Goal: Information Seeking & Learning: Find specific page/section

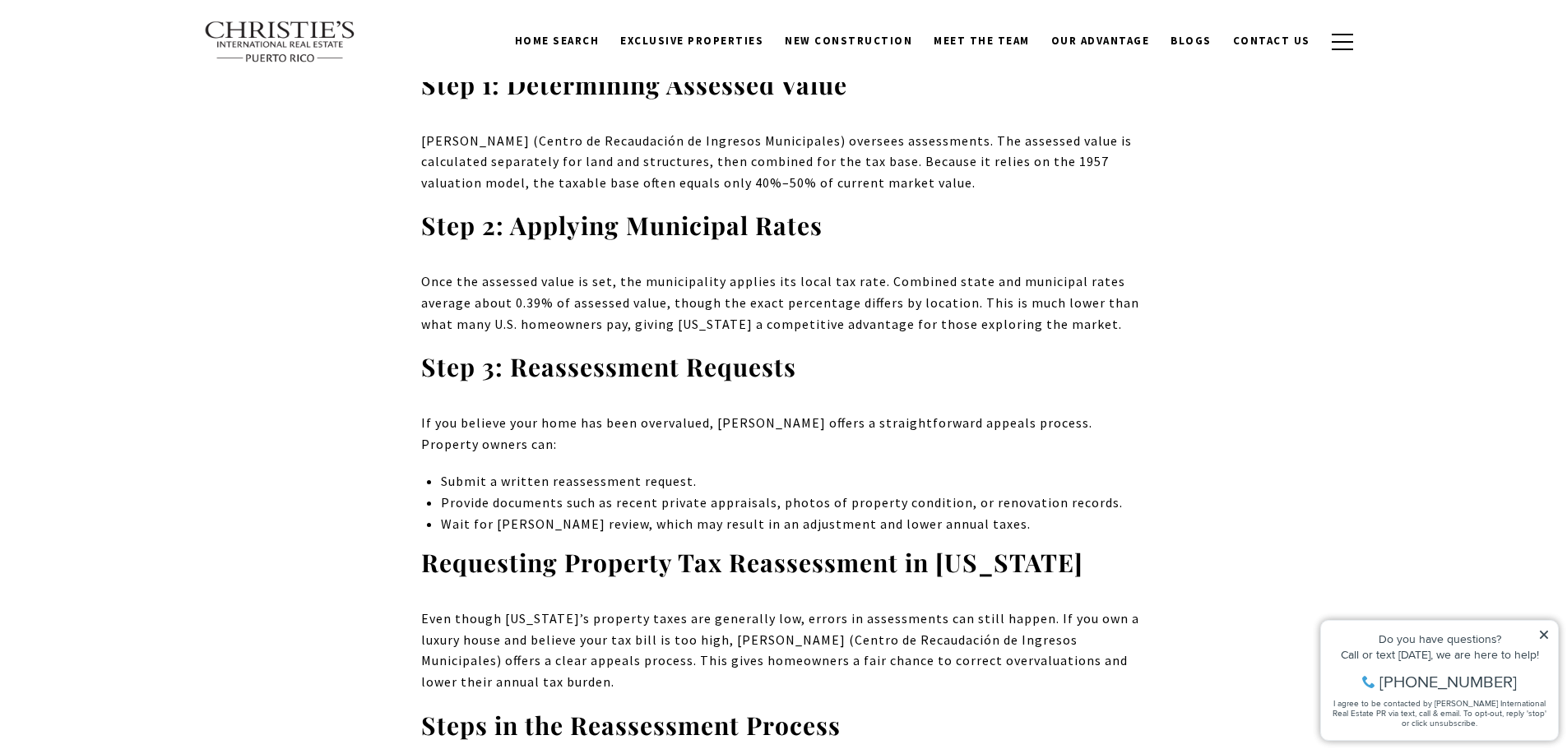
scroll to position [6431, 0]
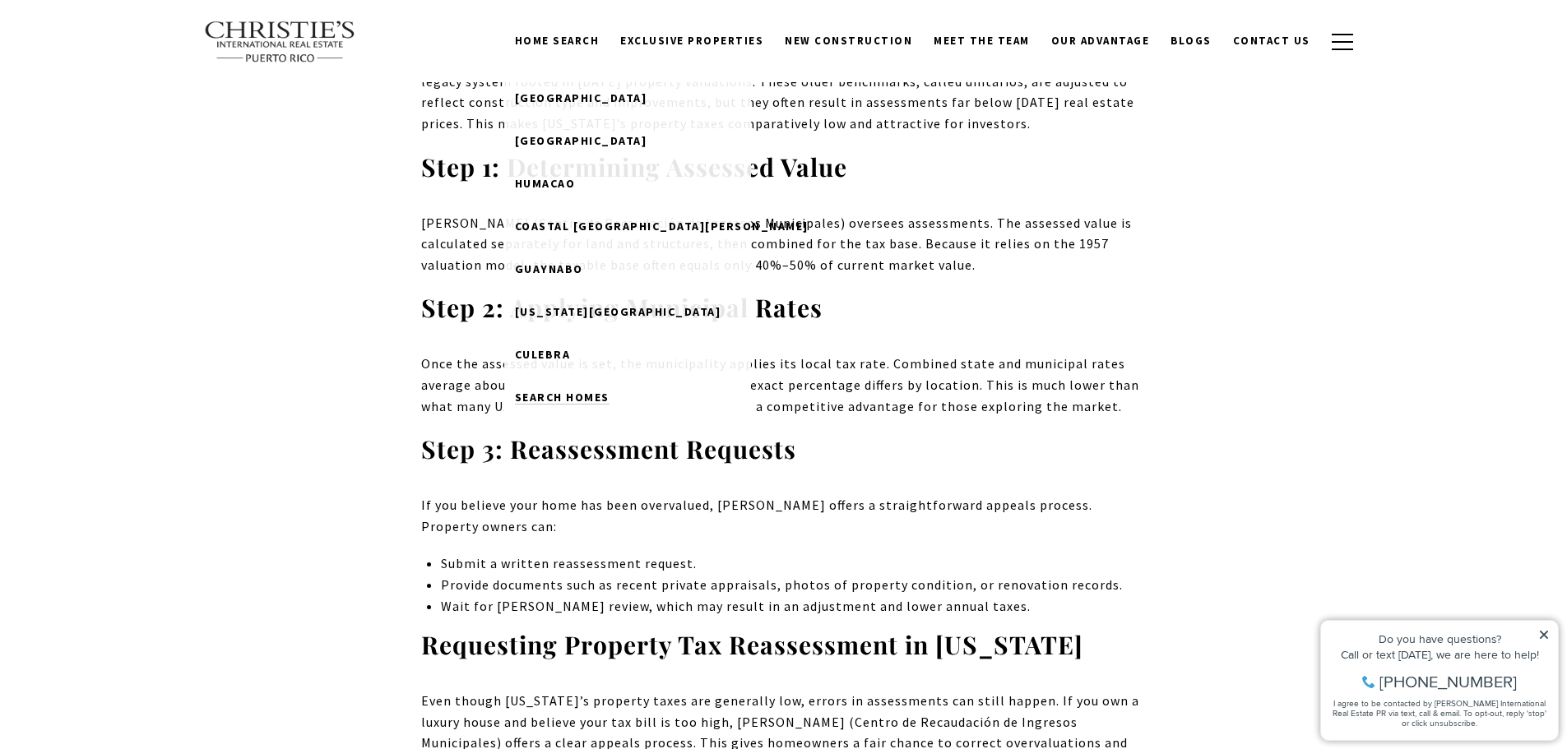
click at [596, 397] on span "Search Homes" at bounding box center [562, 397] width 95 height 15
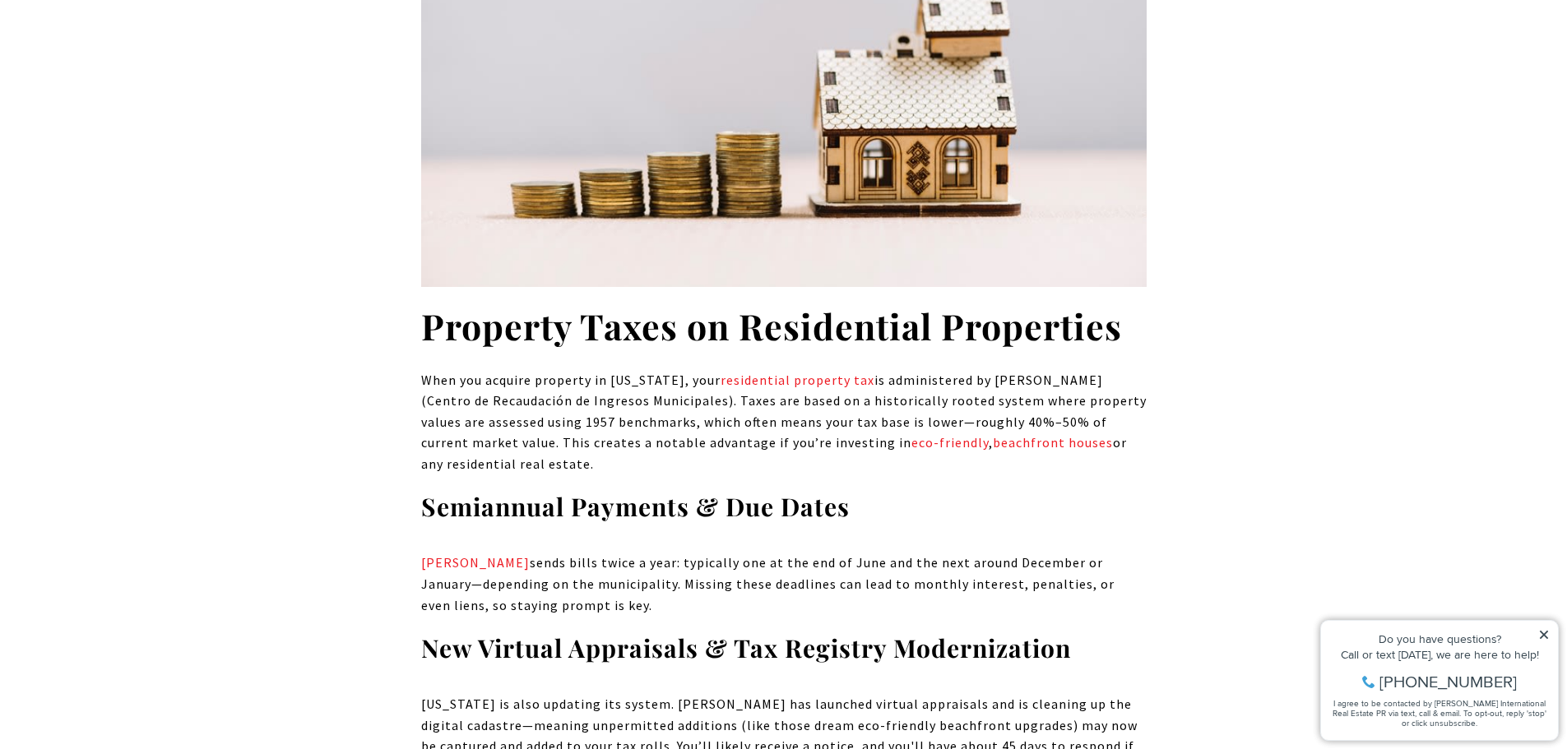
scroll to position [4292, 0]
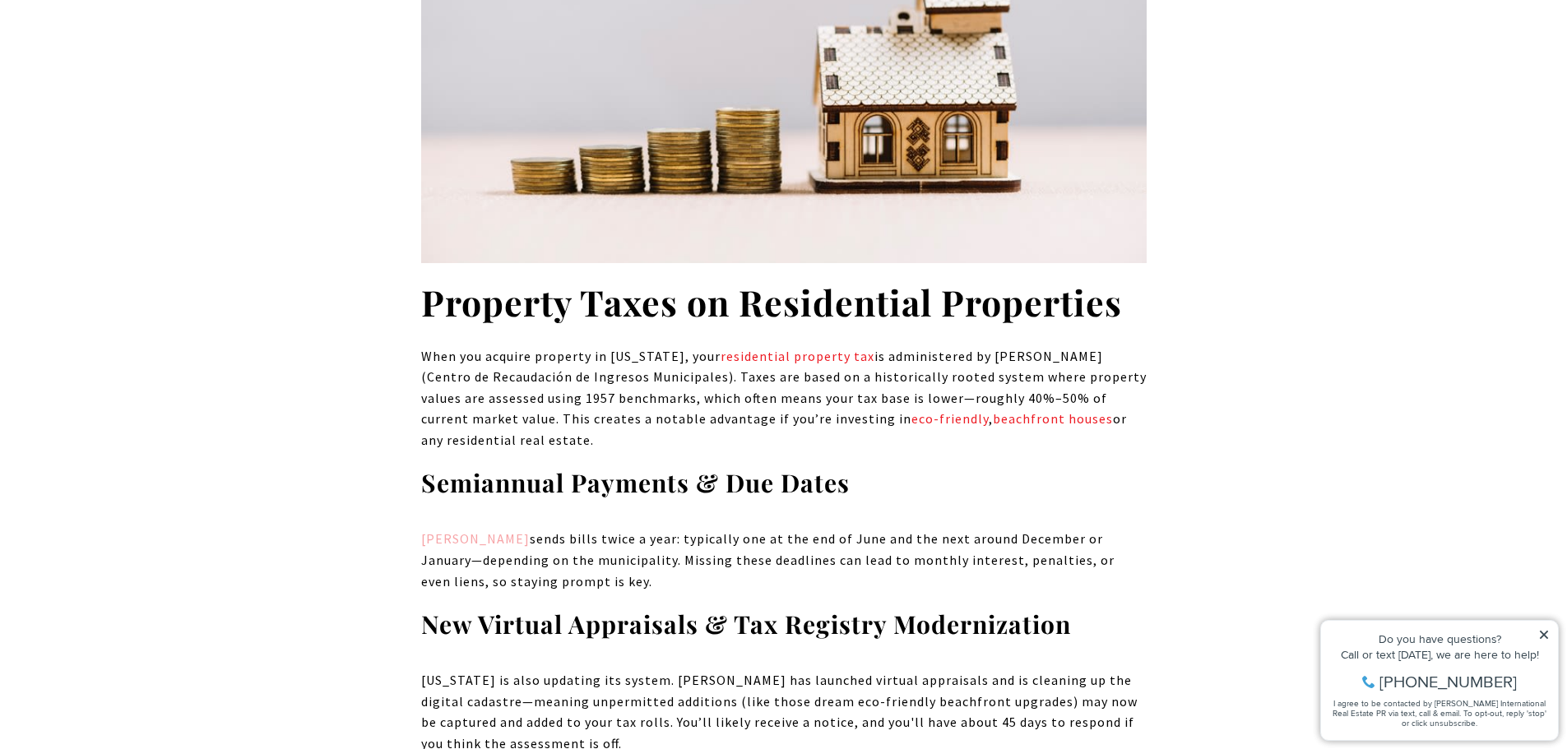
click at [437, 531] on link "CRIM" at bounding box center [475, 539] width 109 height 16
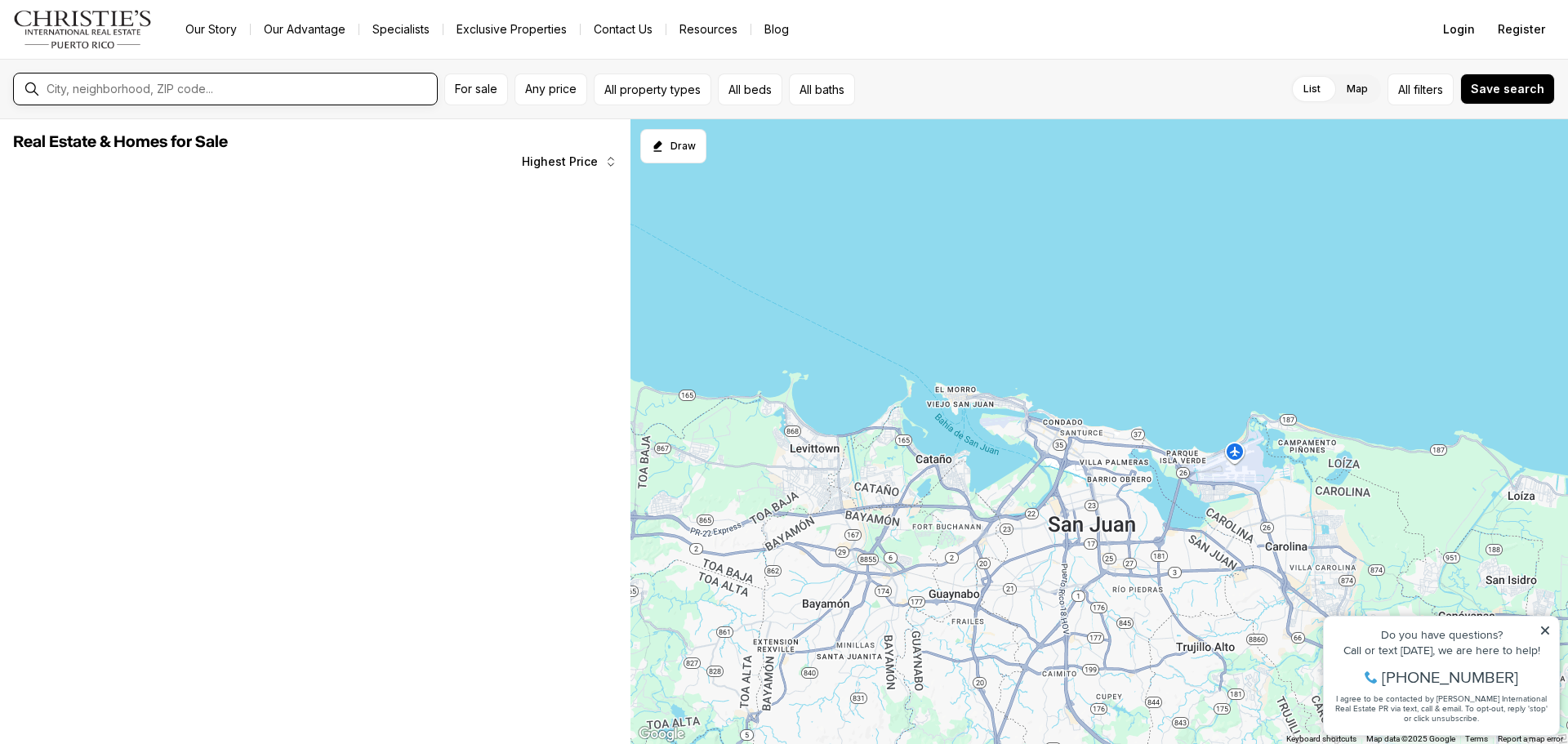
click at [334, 85] on input "text" at bounding box center [238, 88] width 384 height 15
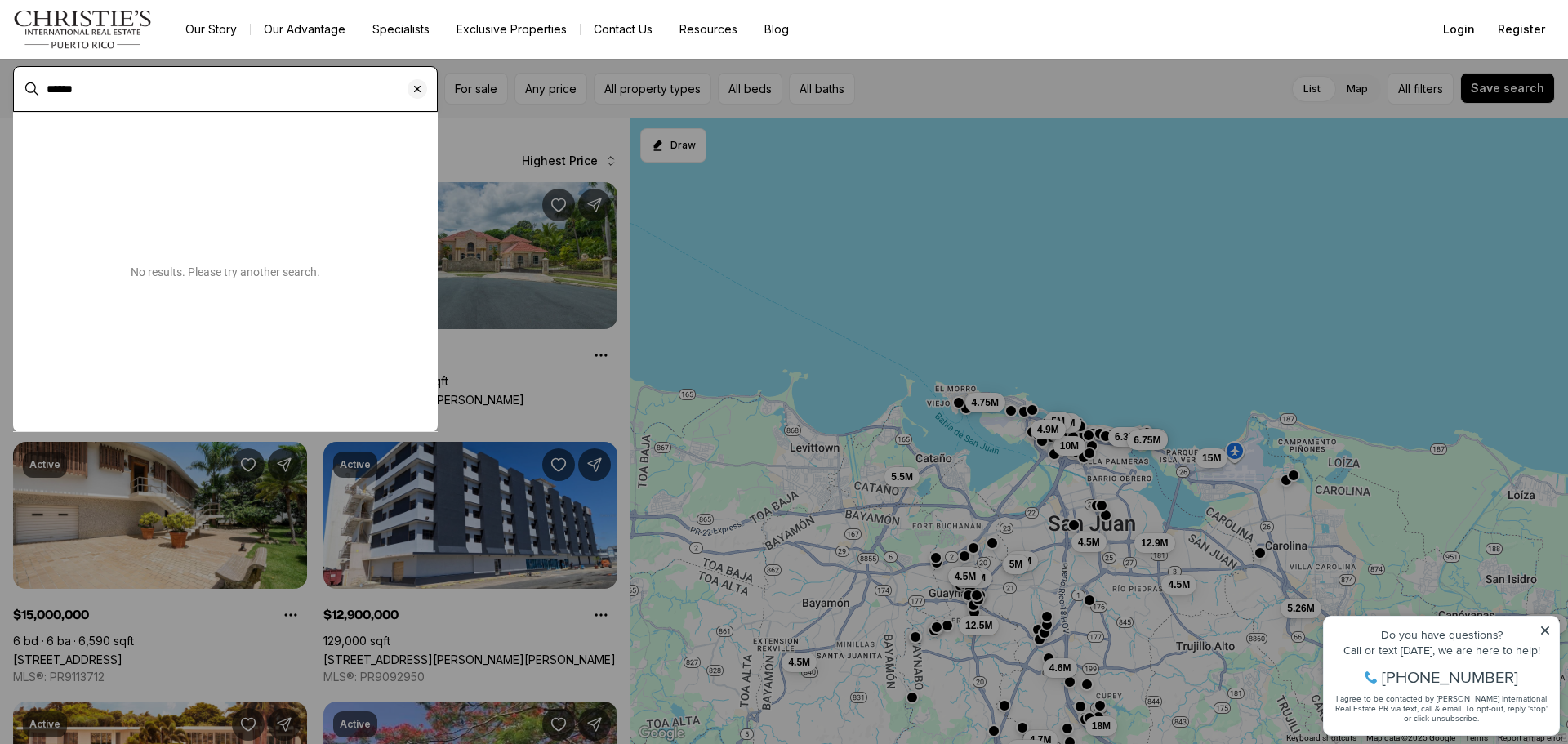
type input "******"
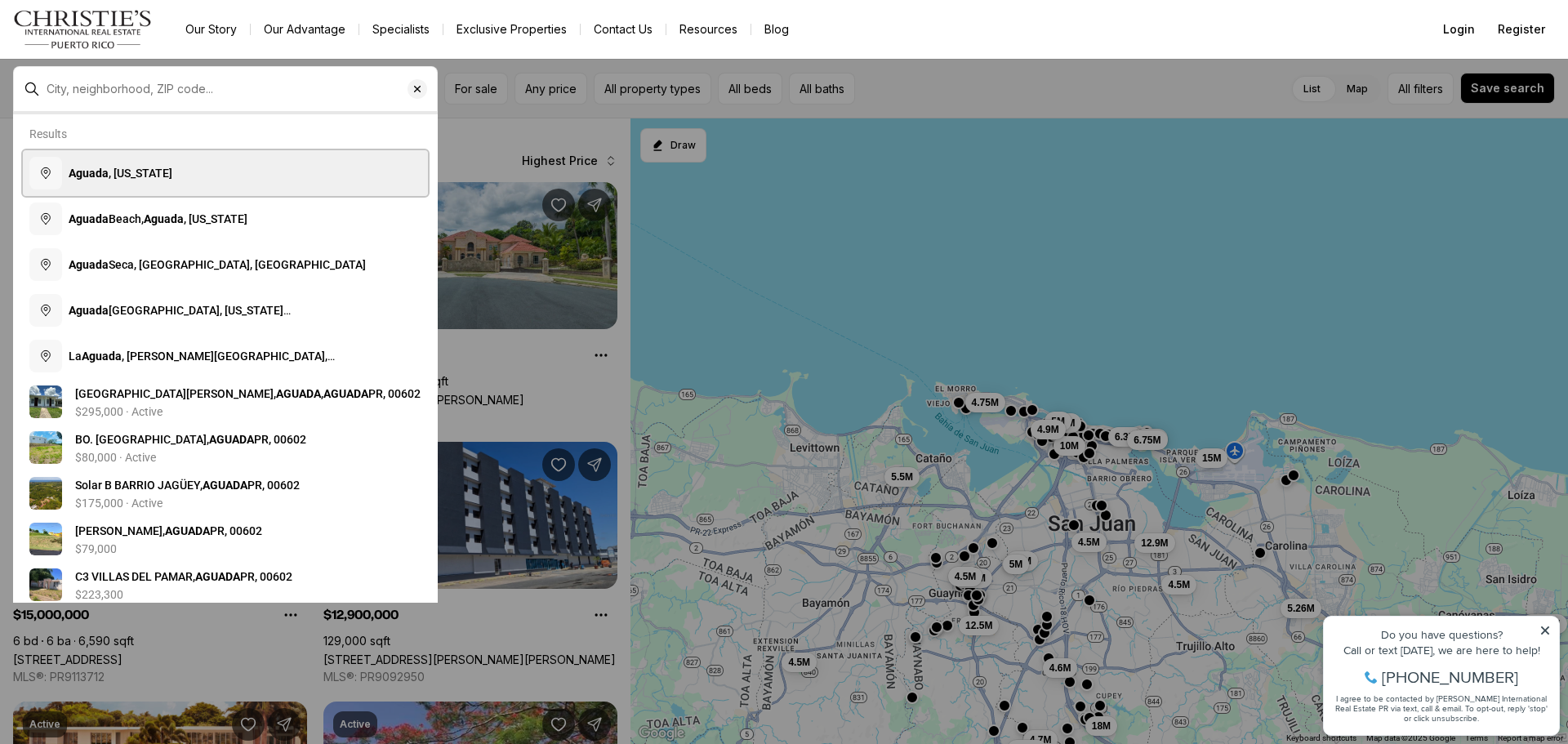
click at [255, 193] on button "[GEOGRAPHIC_DATA] , [US_STATE]" at bounding box center [225, 173] width 405 height 46
type input "**********"
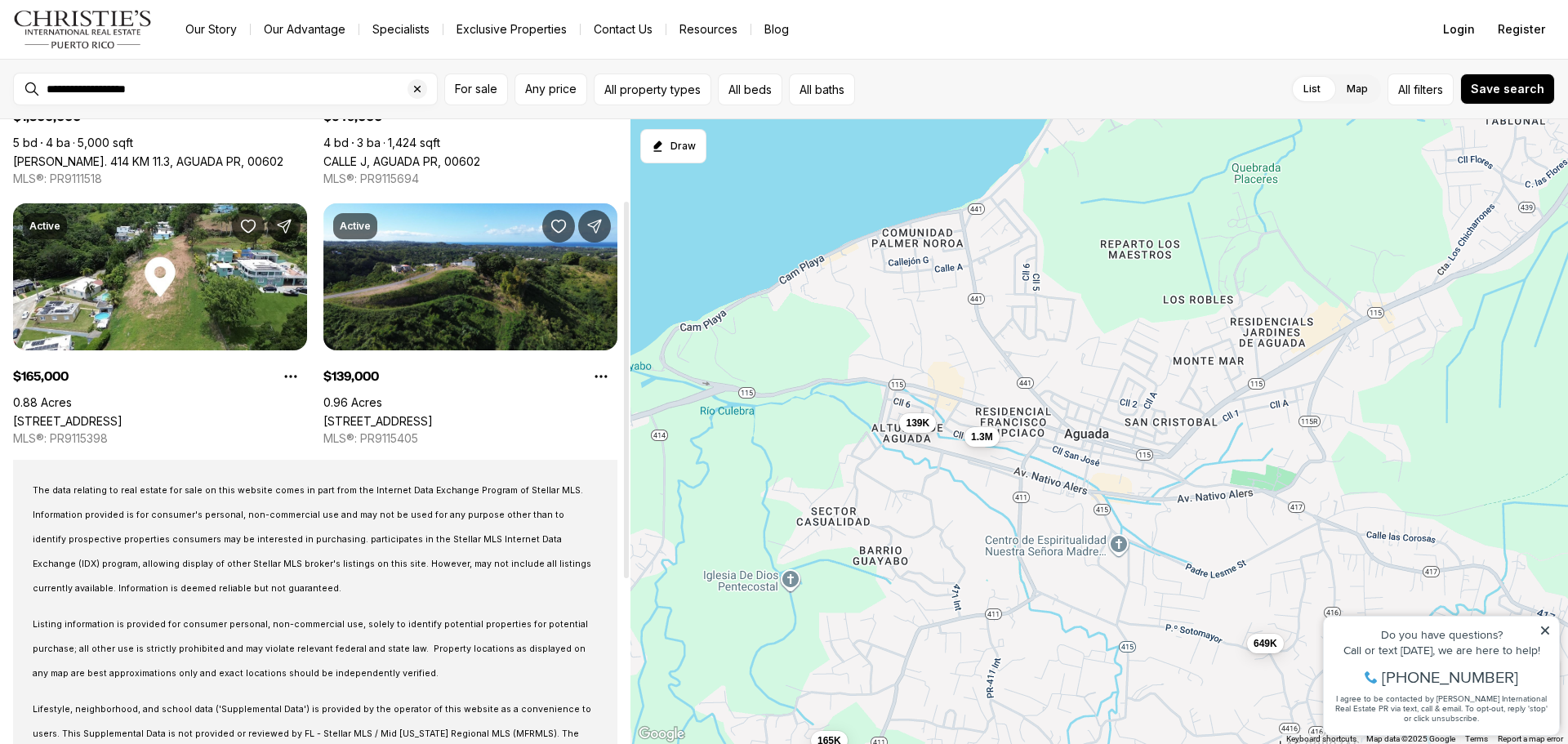
scroll to position [327, 0]
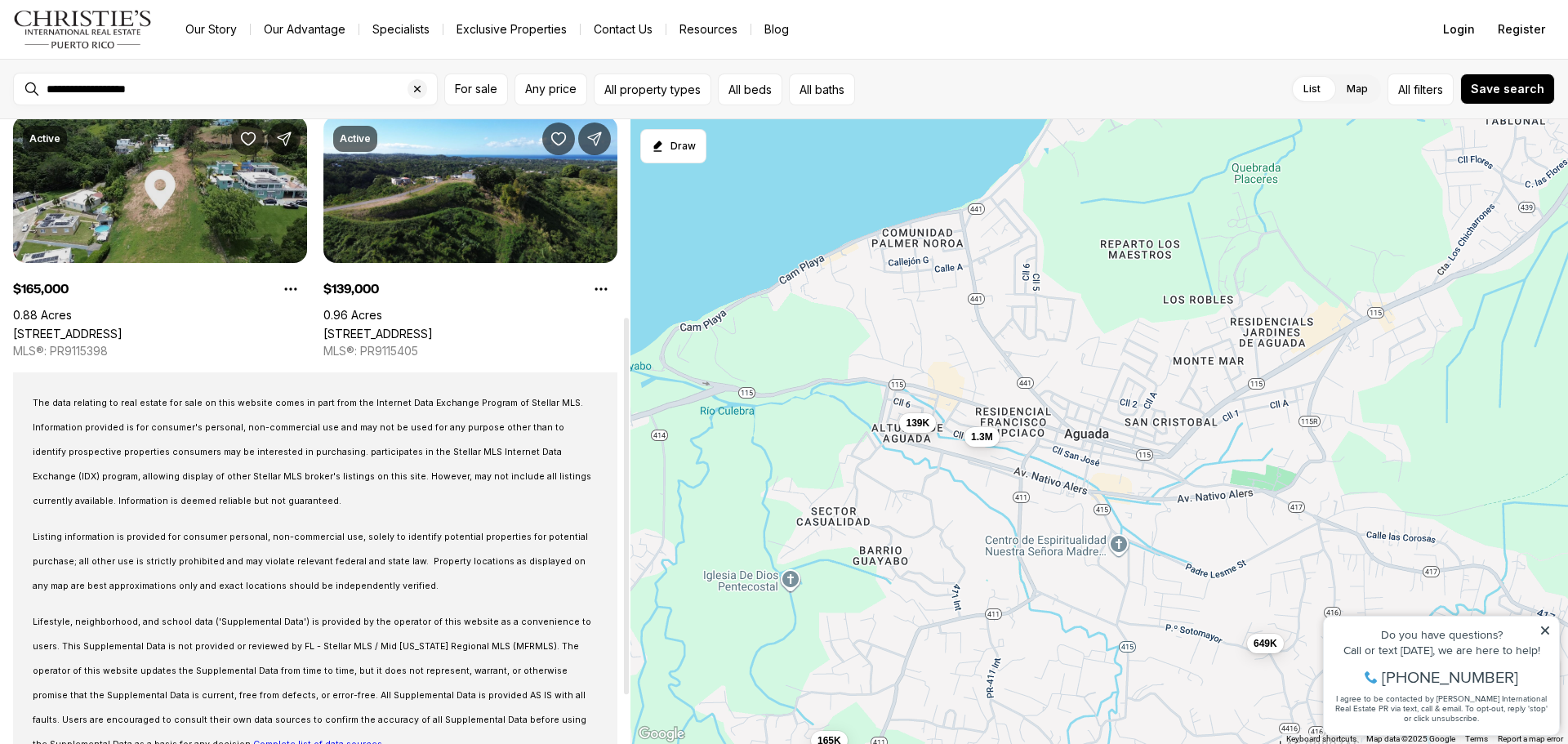
click at [122, 327] on link "[STREET_ADDRESS]" at bounding box center [68, 334] width 109 height 14
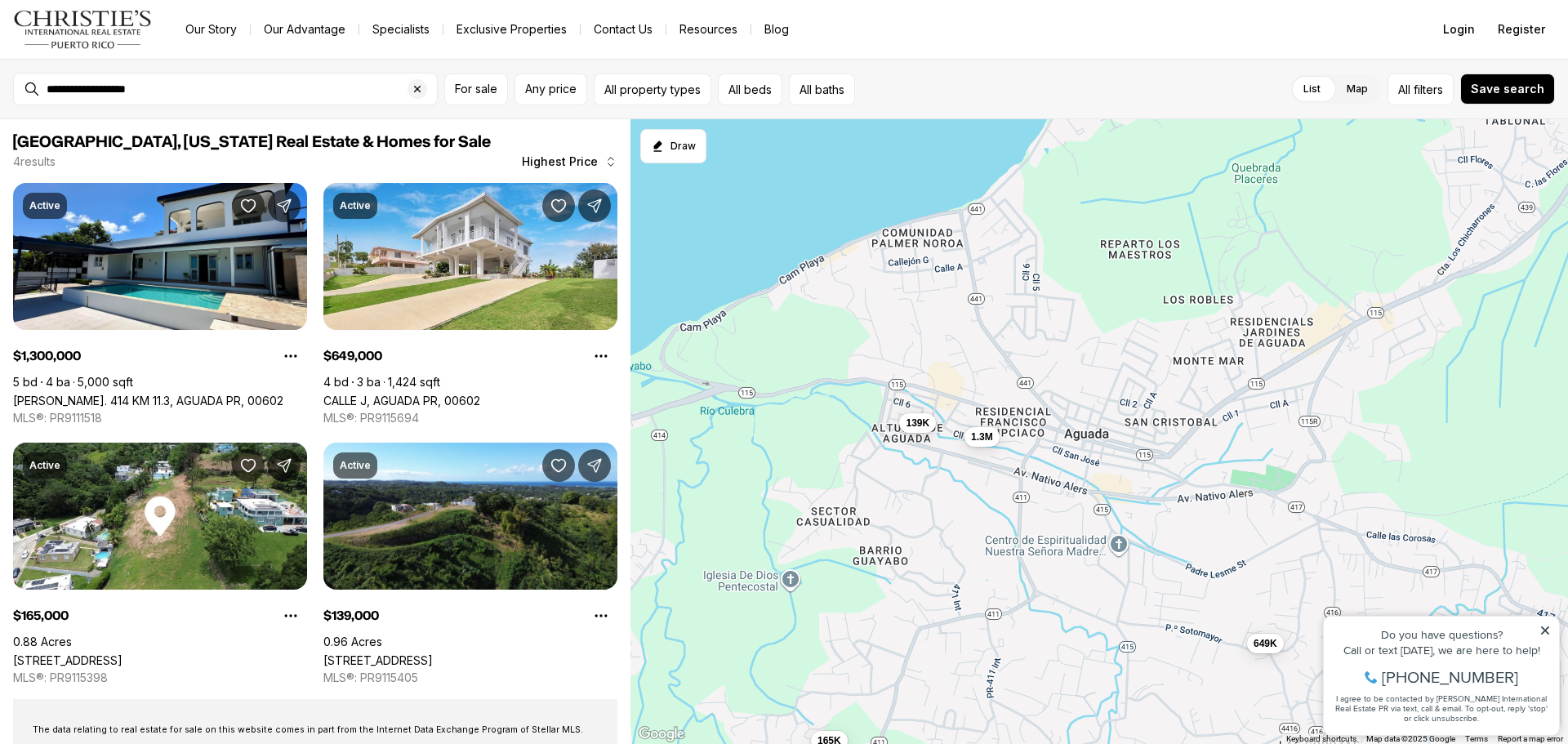
scroll to position [327, 0]
